Goal: Check status: Check status

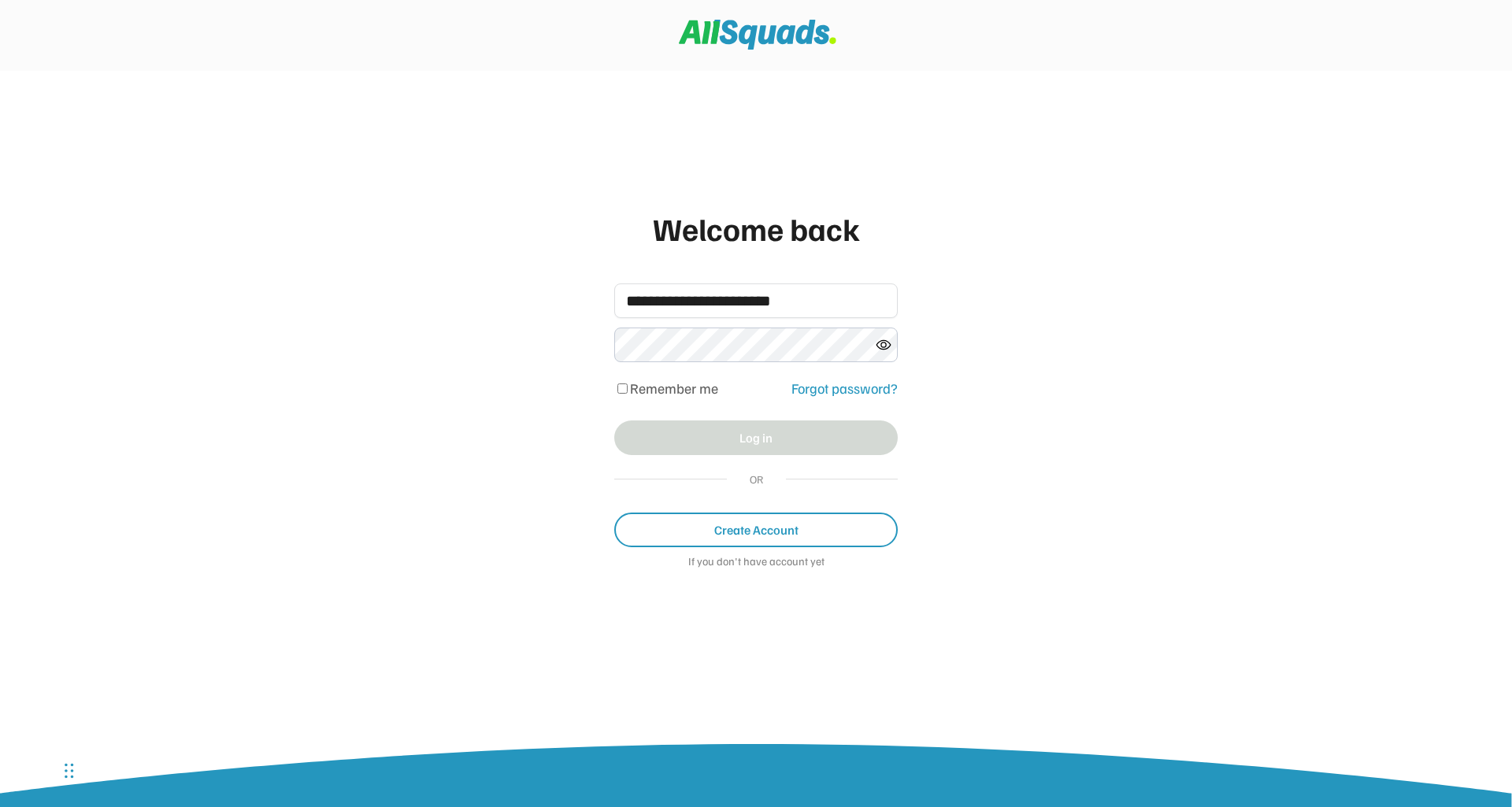
click at [1049, 445] on div "**********" at bounding box center [756, 403] width 1512 height 807
click at [765, 428] on button "Log in" at bounding box center [756, 437] width 284 height 35
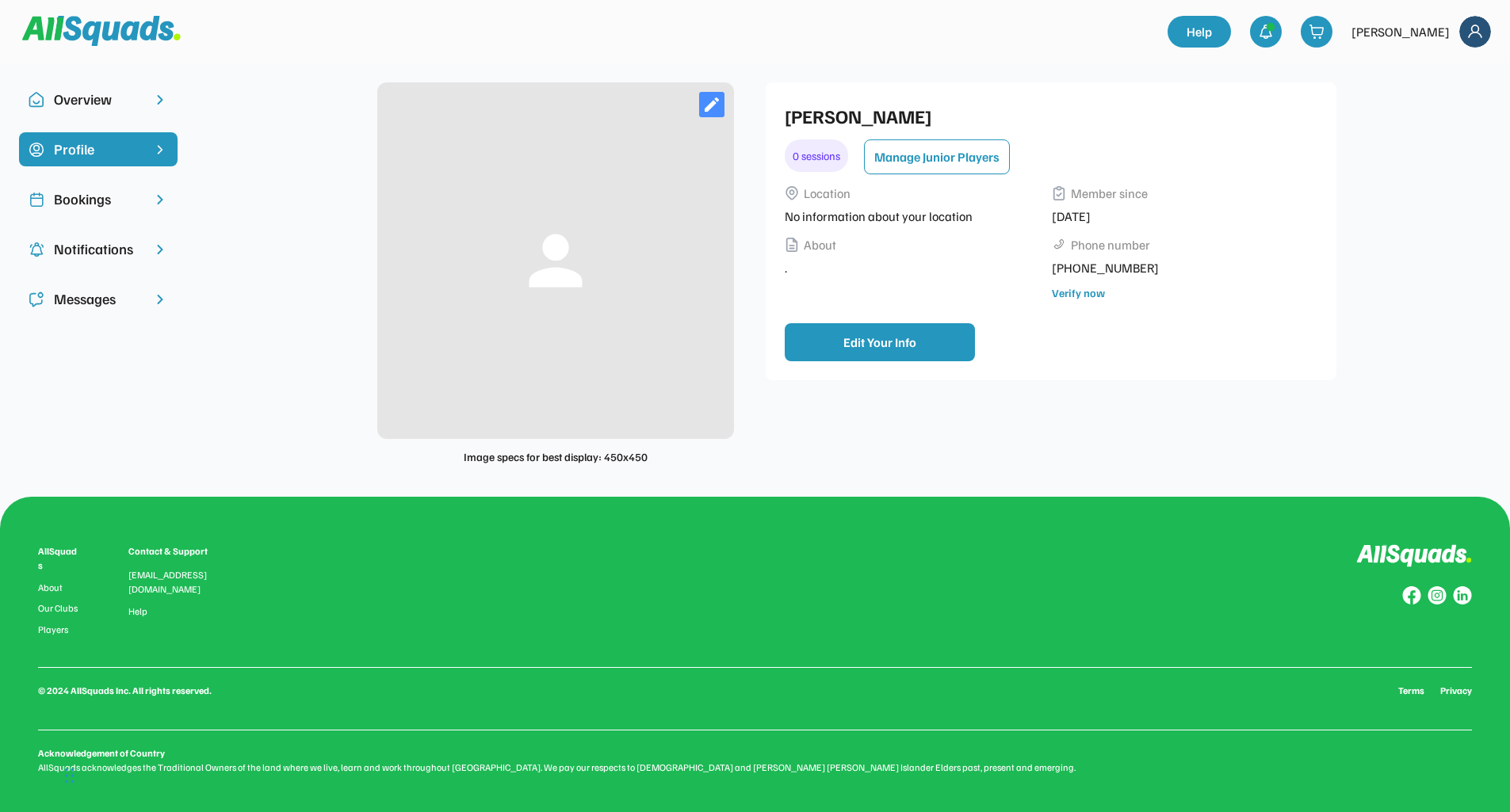
click at [125, 198] on div "Bookings" at bounding box center [98, 200] width 89 height 21
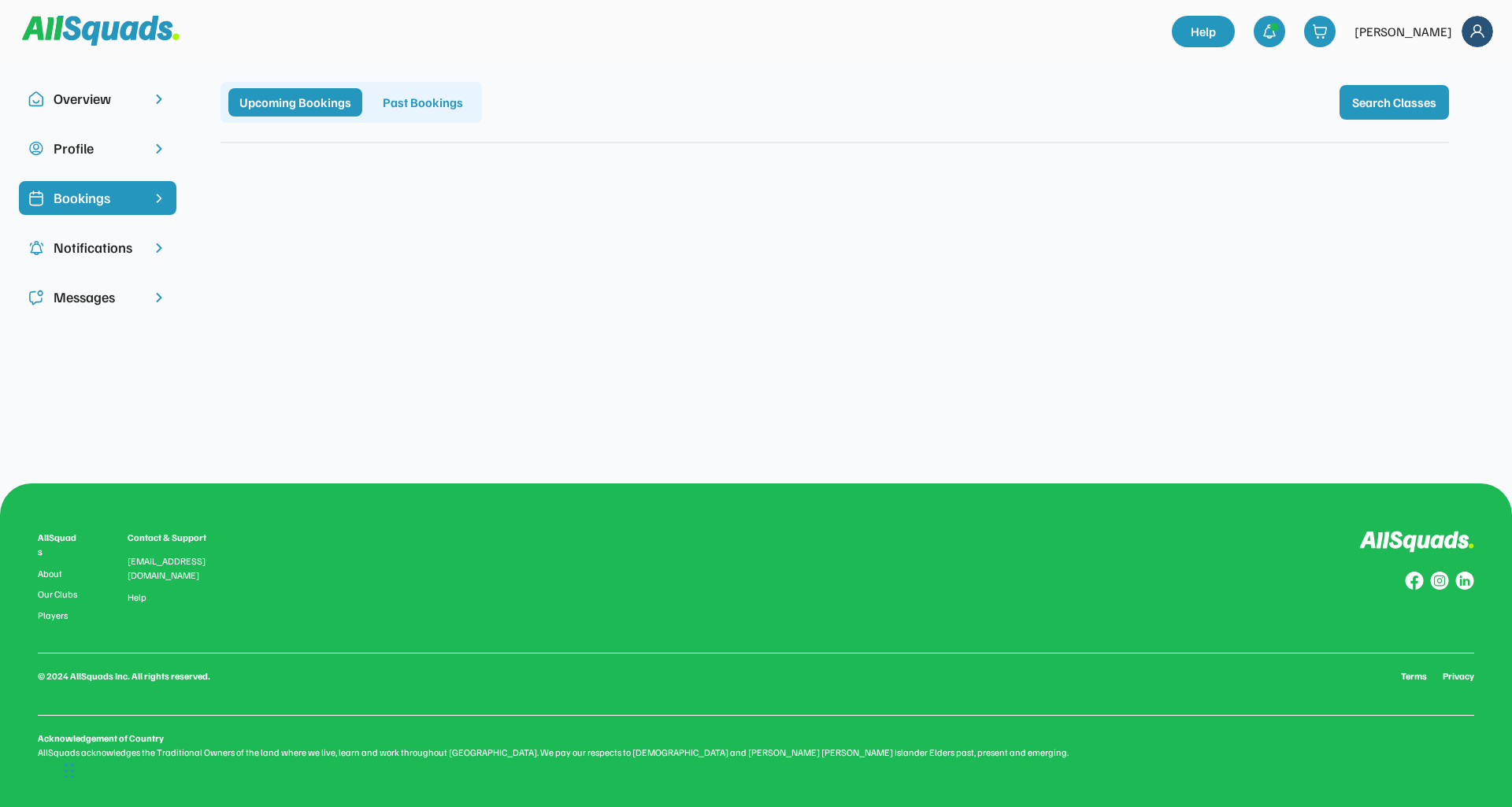
click at [452, 93] on div "Past Bookings" at bounding box center [423, 102] width 102 height 28
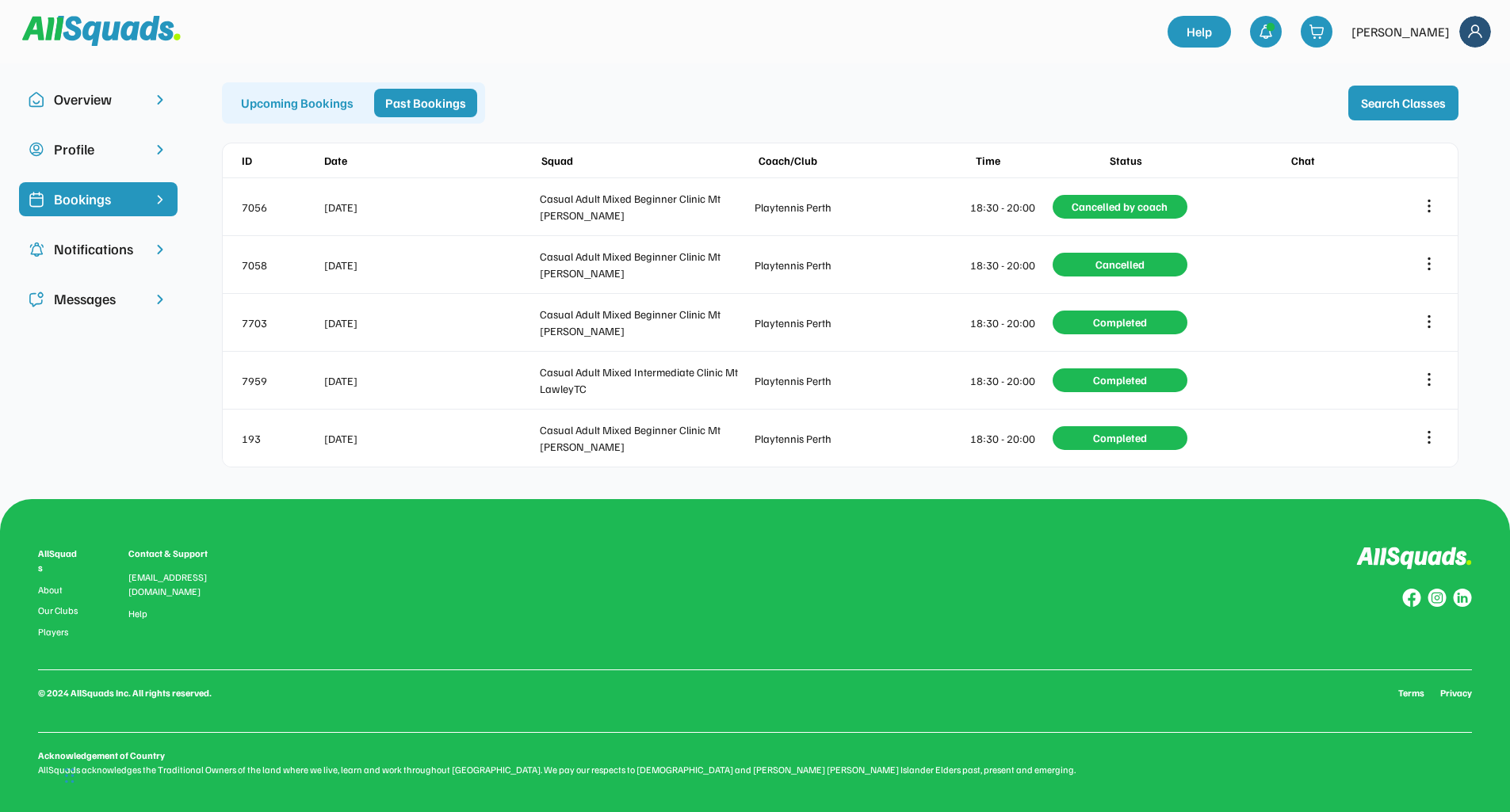
click at [293, 102] on div "Upcoming Bookings" at bounding box center [297, 103] width 135 height 29
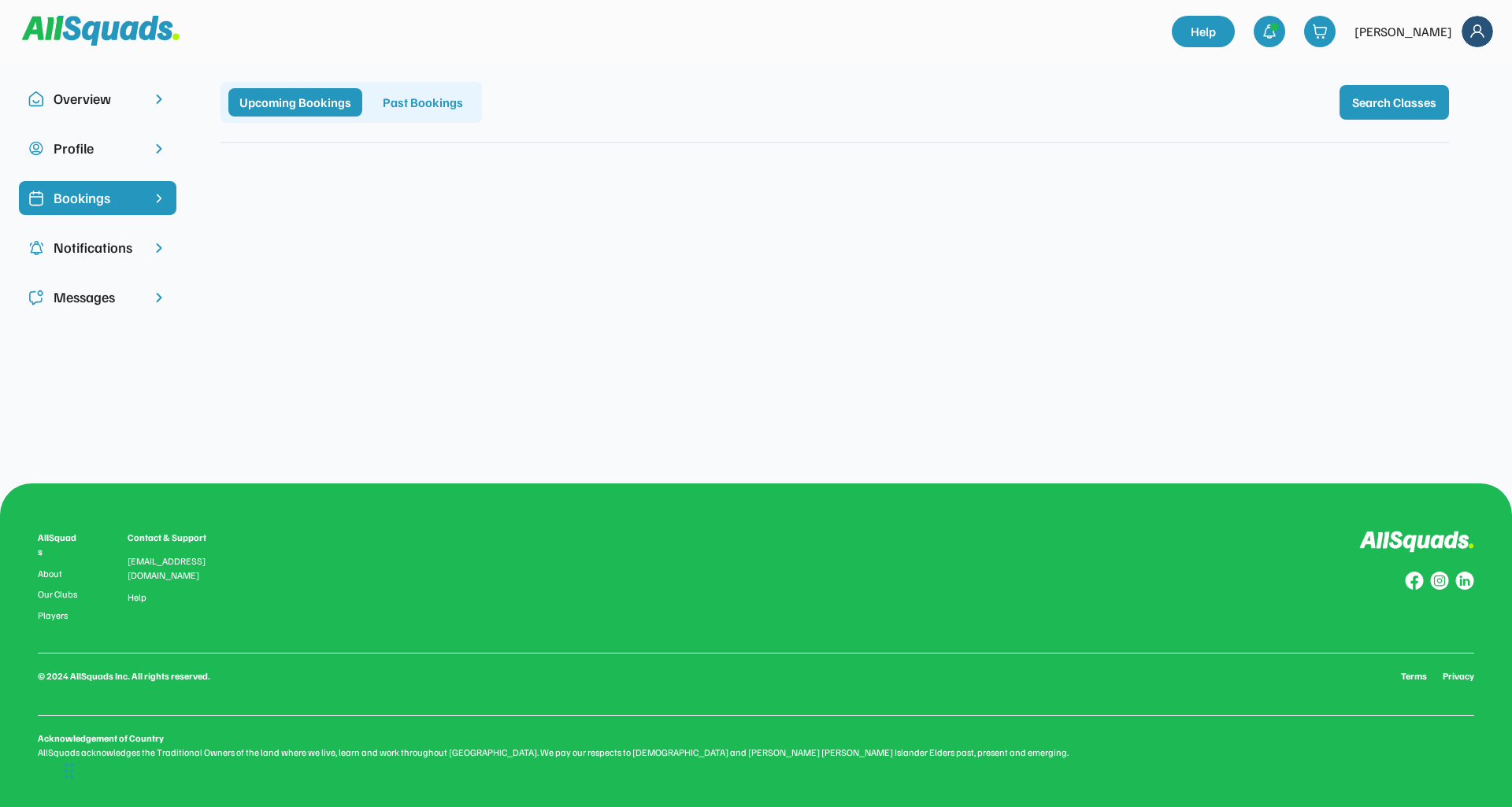
click at [148, 155] on div "Profile" at bounding box center [98, 149] width 158 height 34
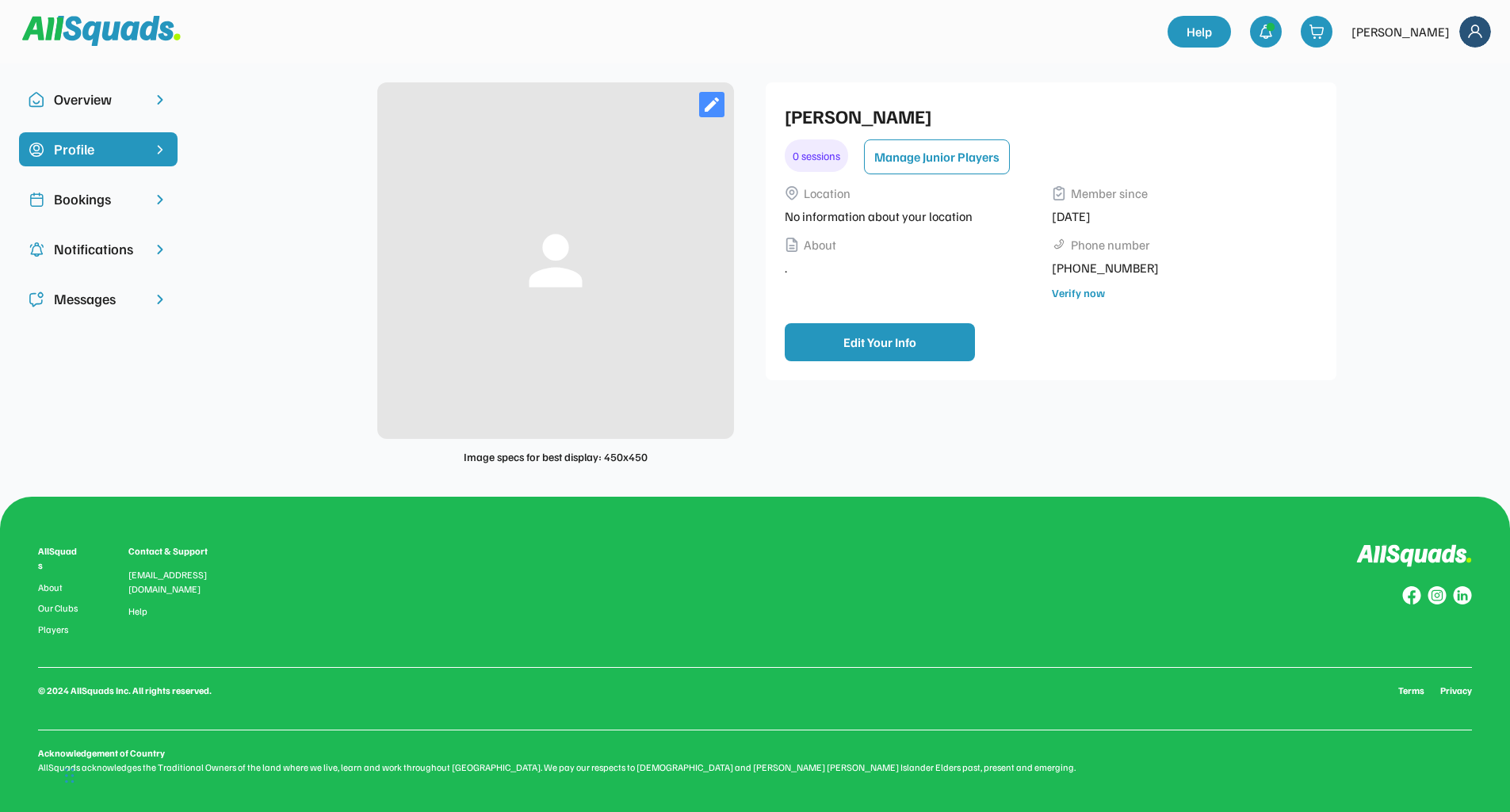
click at [129, 106] on div "Overview" at bounding box center [98, 100] width 89 height 21
